Goal: Task Accomplishment & Management: Complete application form

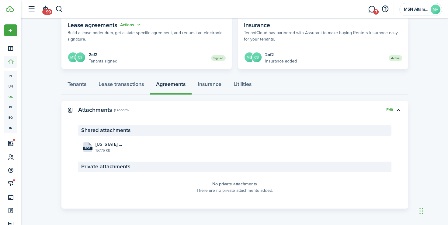
click at [62, 9] on button "button" at bounding box center [59, 9] width 8 height 10
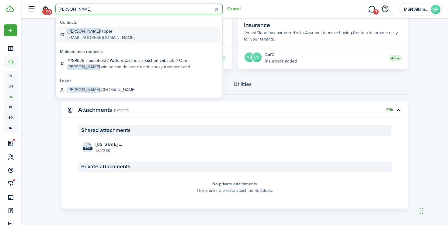
type input "[PERSON_NAME]"
click at [77, 33] on global-search-item-title "[PERSON_NAME]" at bounding box center [101, 31] width 67 height 6
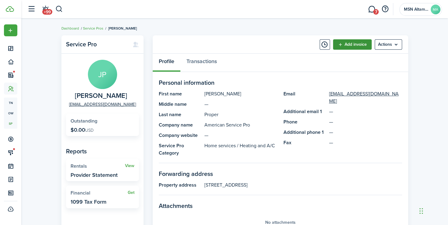
click at [349, 43] on link "Add invoice" at bounding box center [352, 44] width 39 height 10
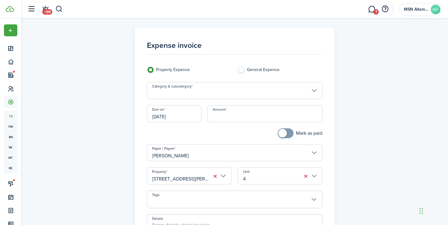
click at [220, 89] on input "Category & subcategory" at bounding box center [235, 90] width 176 height 17
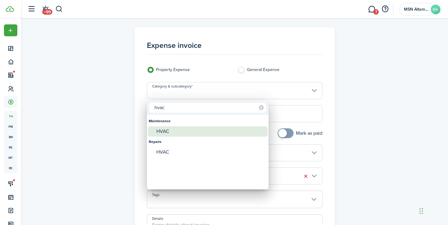
type input "hvac"
click at [174, 128] on div "HVAC" at bounding box center [210, 131] width 108 height 10
type input "Maintenance / HVAC"
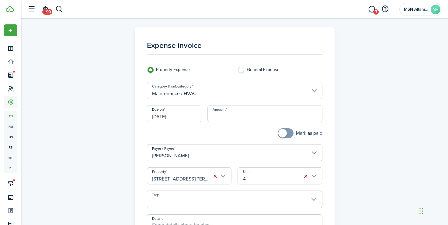
click at [252, 119] on input "Amount" at bounding box center [265, 113] width 115 height 17
type input "$89.00"
click at [256, 180] on input "4" at bounding box center [280, 175] width 85 height 17
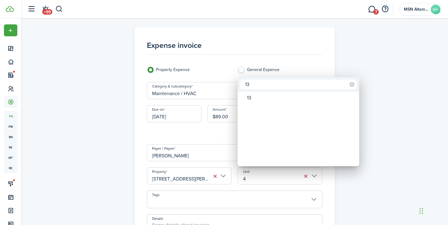
type input "13"
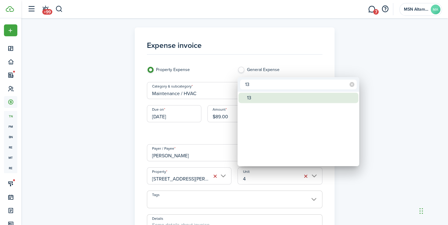
click at [277, 96] on div "13" at bounding box center [301, 97] width 108 height 10
type input "13"
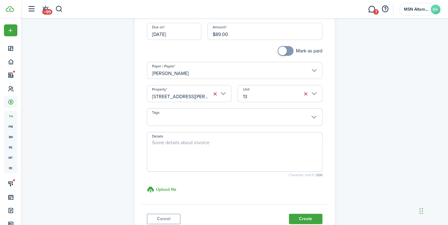
scroll to position [82, 0]
click at [161, 187] on h3 "Upload file" at bounding box center [166, 189] width 20 height 6
click at [147, 185] on input "Upload file store documents and templates Choose file" at bounding box center [147, 185] width 0 height 0
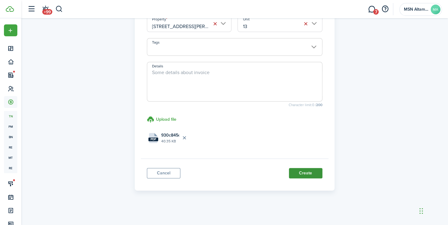
click at [302, 175] on button "Create" at bounding box center [305, 173] width 33 height 10
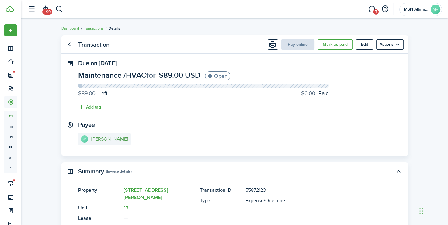
click at [101, 141] on e-details-info-title "[PERSON_NAME]" at bounding box center [109, 138] width 37 height 5
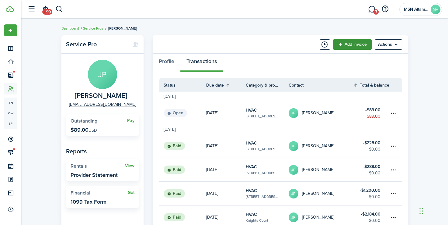
click at [354, 44] on link "Add invoice" at bounding box center [352, 44] width 39 height 10
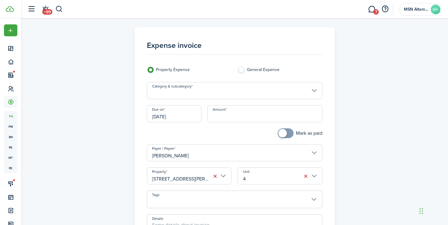
click at [232, 89] on input "Category & subcategory" at bounding box center [235, 90] width 176 height 17
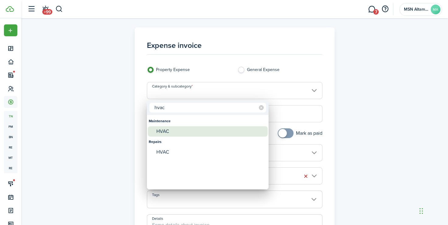
type input "hvac"
click at [171, 130] on div "HVAC" at bounding box center [210, 131] width 108 height 10
type input "Maintenance / HVAC"
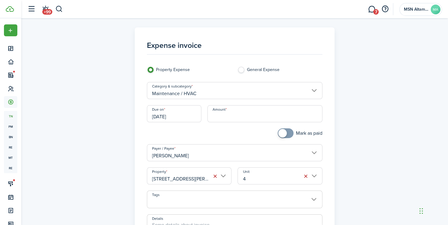
click at [236, 116] on input "Amount" at bounding box center [265, 113] width 115 height 17
type input "$317.00"
click at [304, 176] on button "button" at bounding box center [306, 176] width 9 height 9
click at [315, 175] on input "Unit" at bounding box center [280, 175] width 85 height 17
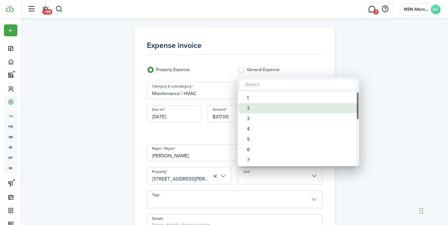
click at [260, 109] on div "2" at bounding box center [301, 108] width 108 height 10
type input "2"
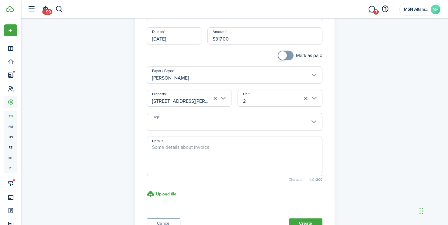
scroll to position [80, 0]
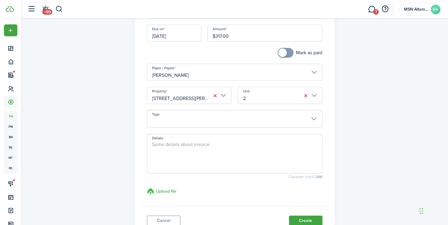
click at [164, 191] on h3 "Upload file" at bounding box center [166, 191] width 20 height 6
click at [147, 187] on input "Upload file store documents and templates Choose file" at bounding box center [147, 187] width 0 height 0
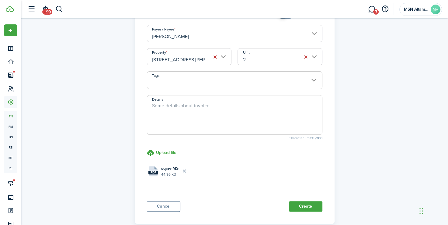
scroll to position [119, 0]
click at [313, 204] on button "Create" at bounding box center [305, 206] width 33 height 10
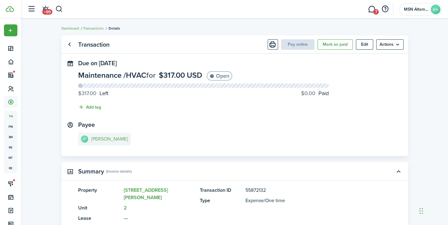
click at [101, 136] on link "JP Joey Proper" at bounding box center [104, 138] width 53 height 13
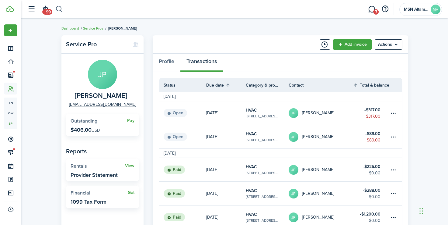
click at [59, 10] on button "button" at bounding box center [59, 9] width 8 height 10
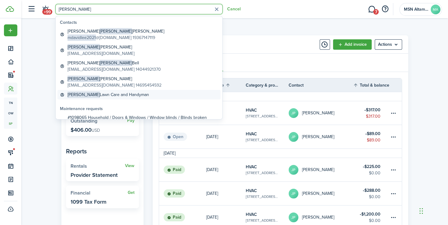
type input "[PERSON_NAME]"
click at [96, 97] on global-search-item-title "[PERSON_NAME] Care and Handyman" at bounding box center [109, 94] width 82 height 6
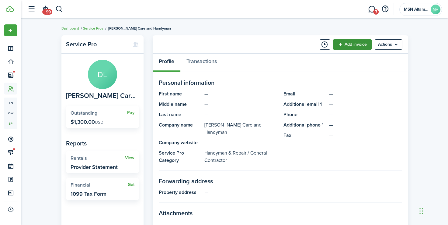
click at [356, 42] on link "Add invoice" at bounding box center [352, 44] width 39 height 10
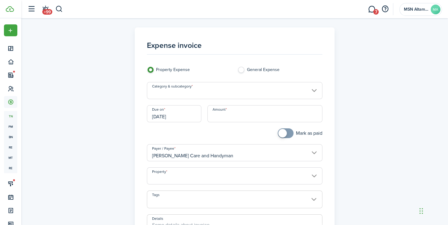
type input "[STREET_ADDRESS][PERSON_NAME]"
click at [169, 91] on input "Category & subcategory" at bounding box center [235, 90] width 176 height 17
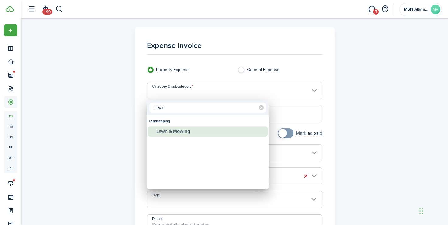
type input "lawn"
click at [190, 129] on div "Lawn & Mowing" at bounding box center [210, 131] width 108 height 10
type input "Landscaping / Lawn & Mowing"
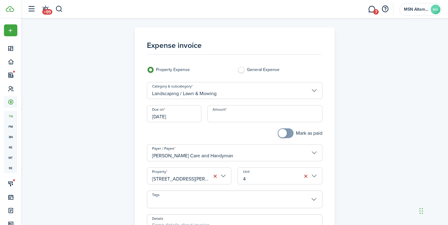
click at [244, 115] on input "Amount" at bounding box center [265, 113] width 115 height 17
type input "$162.00"
click at [302, 173] on button "button" at bounding box center [306, 176] width 9 height 9
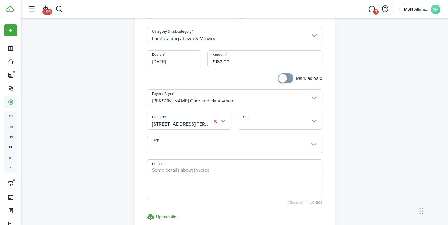
scroll to position [74, 0]
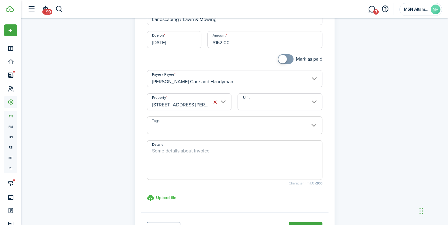
click at [165, 198] on h3 "Upload file" at bounding box center [166, 197] width 20 height 6
click at [147, 194] on input "Upload file store documents and templates Choose file" at bounding box center [147, 194] width 0 height 0
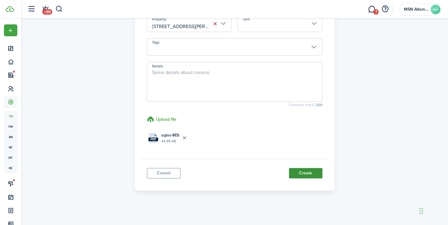
click at [308, 169] on button "Create" at bounding box center [305, 173] width 33 height 10
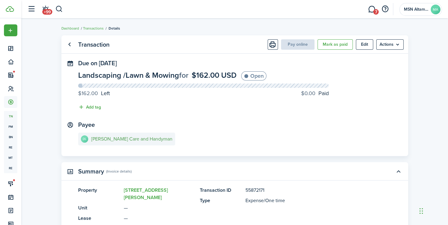
click at [116, 141] on e-details-info-title "[PERSON_NAME] Care and Handyman" at bounding box center [131, 138] width 81 height 5
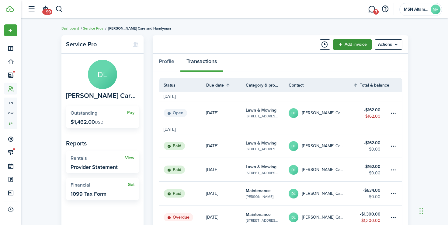
click at [346, 44] on link "Add invoice" at bounding box center [352, 44] width 39 height 10
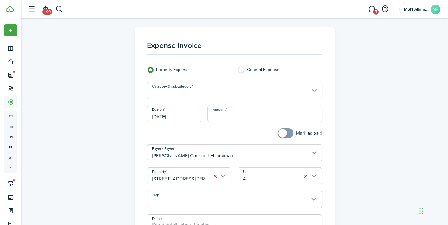
click at [243, 117] on input "Amount" at bounding box center [265, 113] width 115 height 17
click at [225, 94] on input "Category & subcategory" at bounding box center [235, 90] width 176 height 17
type input "$480.00"
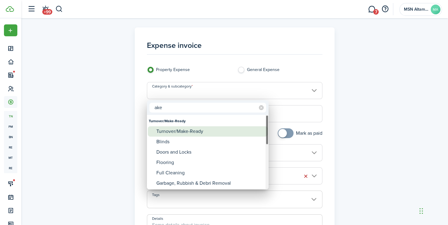
type input "ake"
click at [203, 131] on div "Turnover/Make-Ready" at bounding box center [210, 131] width 108 height 10
type input "Turnover/Make-Ready"
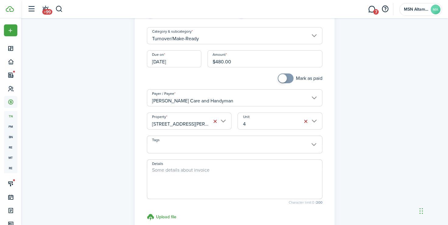
scroll to position [61, 0]
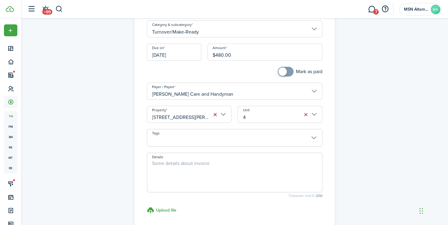
click at [217, 113] on button "button" at bounding box center [215, 114] width 9 height 9
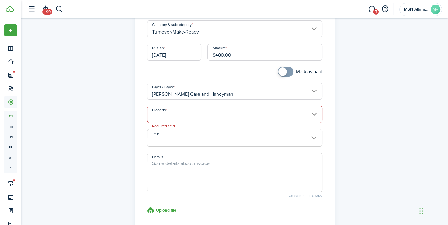
click at [316, 111] on input "Property" at bounding box center [235, 114] width 176 height 17
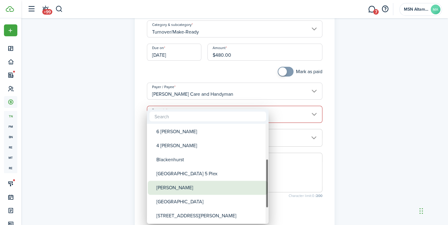
click at [199, 186] on div "[PERSON_NAME]" at bounding box center [210, 187] width 108 height 14
type input "[PERSON_NAME]"
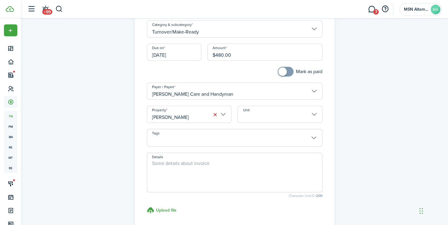
click at [280, 111] on input "Unit" at bounding box center [280, 114] width 85 height 17
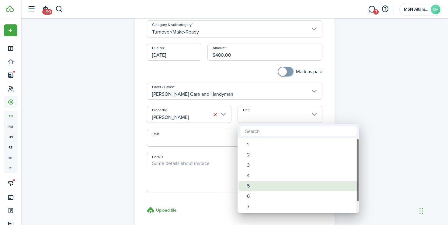
click at [254, 186] on div "5" at bounding box center [301, 185] width 108 height 10
type input "5"
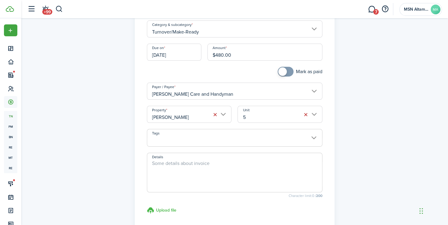
click at [160, 208] on h3 "Upload file" at bounding box center [166, 210] width 20 height 6
click at [147, 206] on input "Upload file store documents and templates Choose file" at bounding box center [147, 206] width 0 height 0
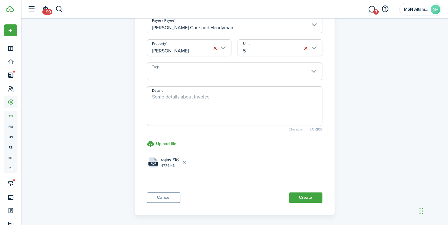
scroll to position [152, 0]
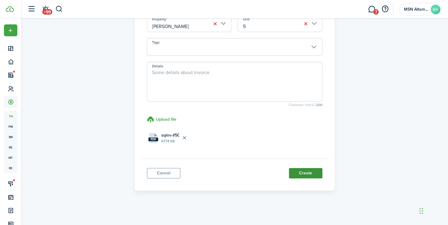
click at [308, 175] on button "Create" at bounding box center [305, 173] width 33 height 10
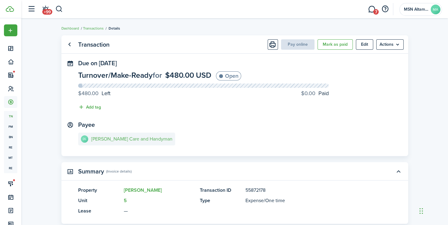
click at [100, 135] on link "[PERSON_NAME] Care and Handyman" at bounding box center [126, 138] width 97 height 13
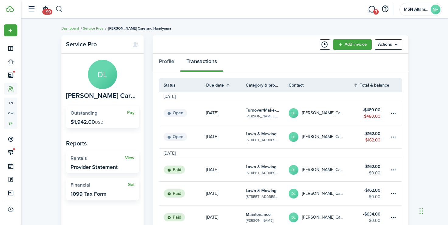
click at [61, 8] on button "button" at bounding box center [59, 9] width 8 height 10
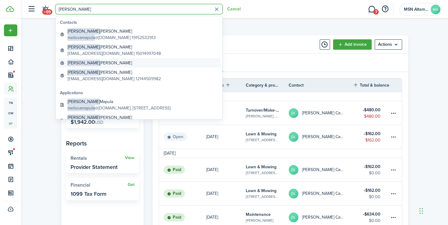
type input "[PERSON_NAME]"
click at [89, 65] on global-search-item-title "[PERSON_NAME]" at bounding box center [100, 63] width 65 height 6
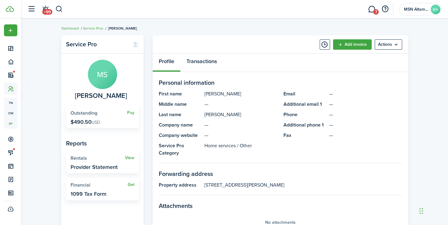
click at [192, 61] on link "Transactions" at bounding box center [201, 63] width 43 height 18
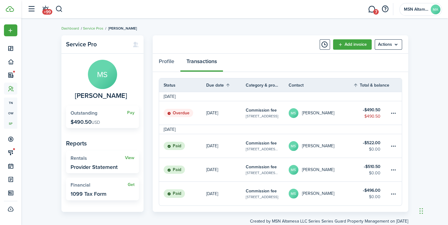
click at [247, 117] on table-subtitle "[STREET_ADDRESS]" at bounding box center [262, 115] width 33 height 5
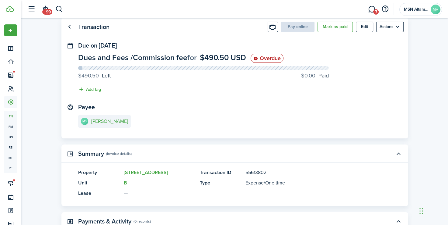
scroll to position [18, 0]
